Goal: Communication & Community: Answer question/provide support

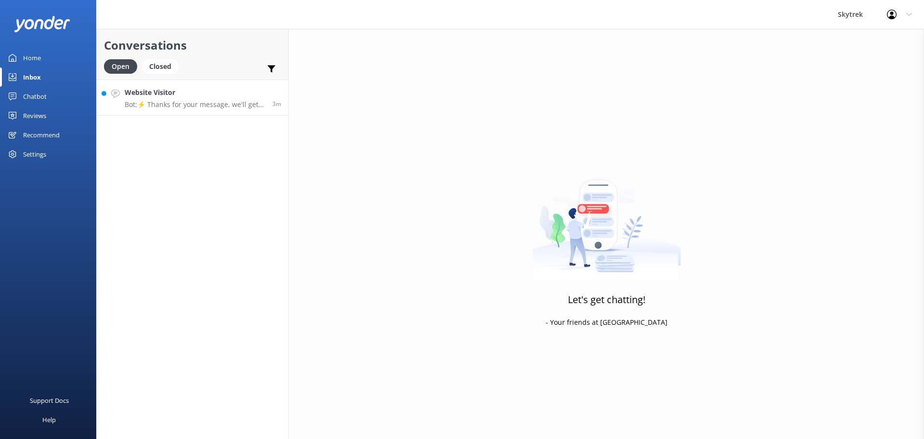
click at [199, 102] on p "Bot: ⚡ Thanks for your message, we'll get back to you as soon as we can. You're…" at bounding box center [195, 104] width 141 height 9
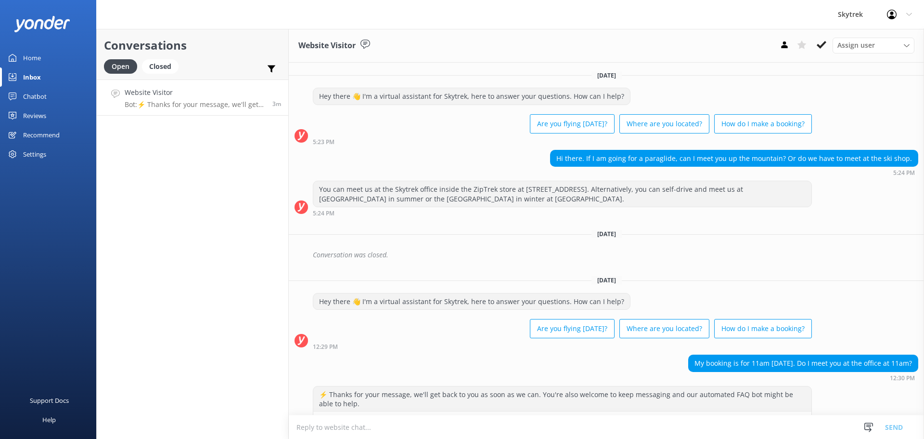
scroll to position [31, 0]
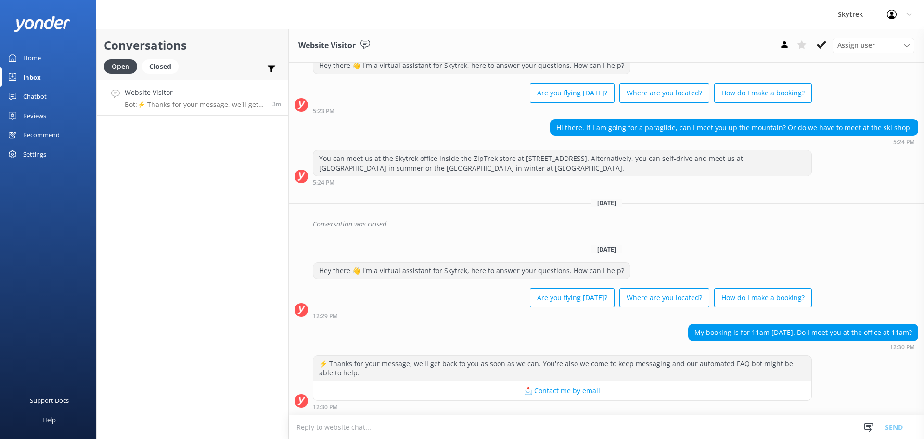
click at [461, 427] on textarea at bounding box center [606, 427] width 635 height 24
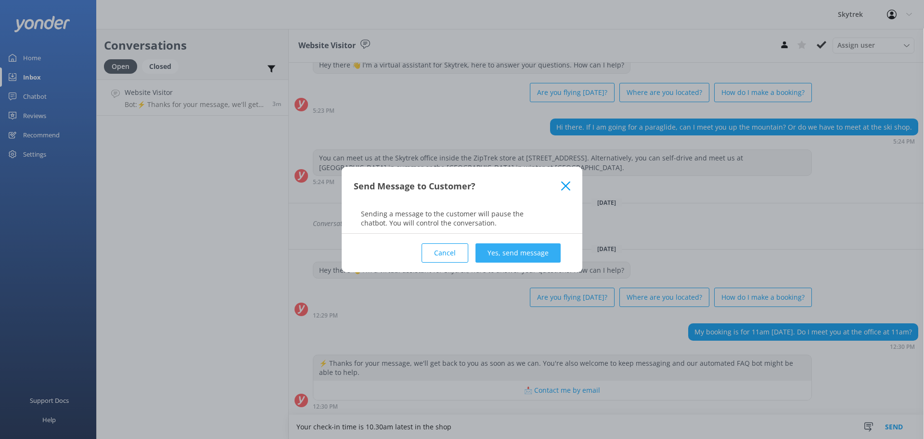
type textarea "Your check-in time is 10.30am latest in the shop"
click at [522, 249] on button "Yes, send message" at bounding box center [518, 252] width 85 height 19
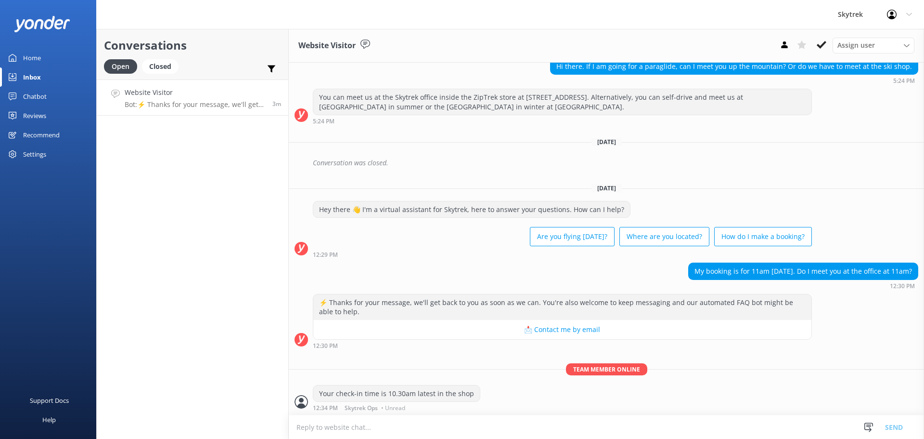
scroll to position [93, 0]
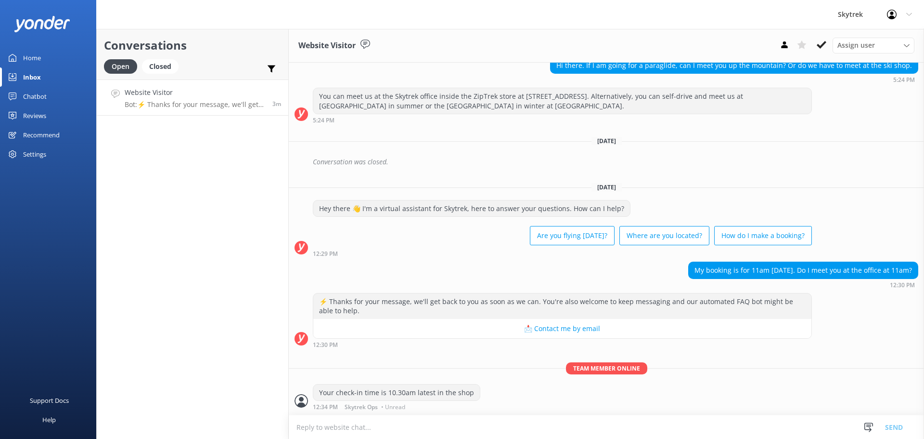
click at [521, 422] on textarea at bounding box center [606, 427] width 635 height 24
click at [453, 431] on textarea at bounding box center [606, 427] width 635 height 24
click at [409, 429] on textarea at bounding box center [606, 427] width 635 height 24
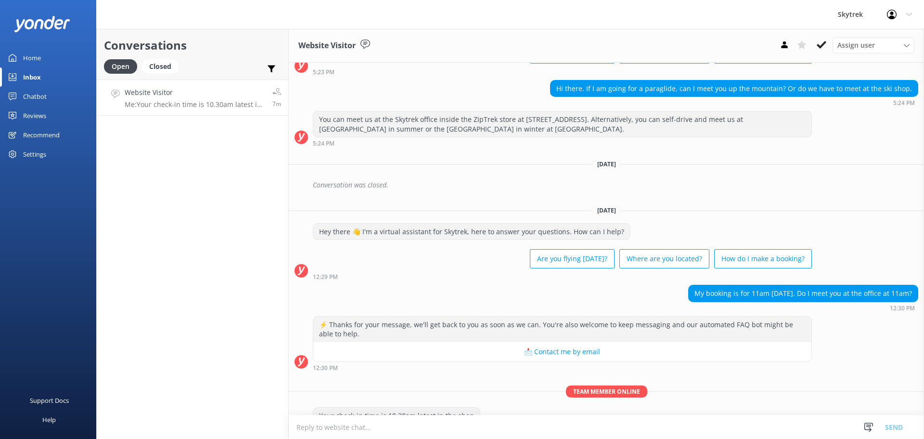
scroll to position [93, 0]
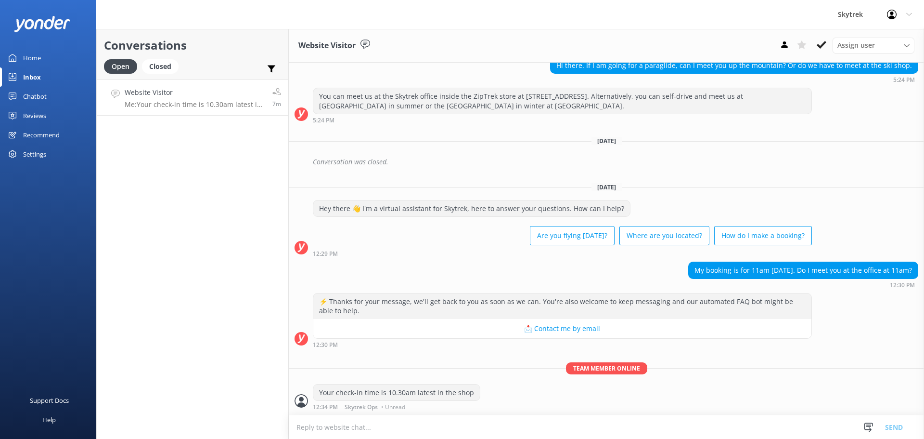
click at [442, 420] on textarea at bounding box center [606, 427] width 635 height 24
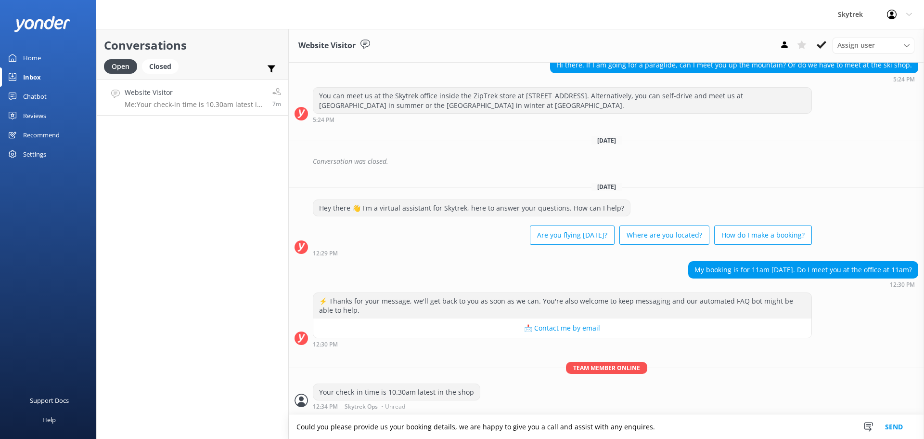
type textarea "Could you please provide us your booking details, we are happy to give you a ca…"
click at [651, 425] on textarea "Could you please provide us your booking details, we are happy to give you a ca…" at bounding box center [606, 426] width 635 height 24
